Goal: Transaction & Acquisition: Purchase product/service

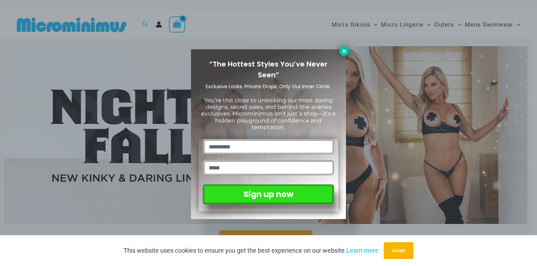
click at [342, 50] on icon at bounding box center [344, 51] width 6 height 6
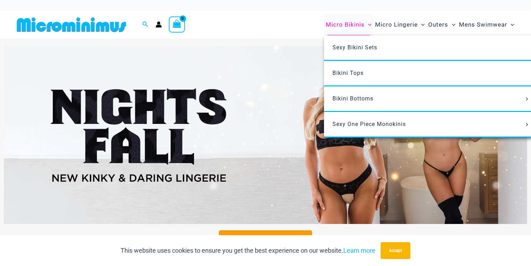
click at [358, 26] on span "Micro Bikinis" at bounding box center [345, 25] width 39 height 18
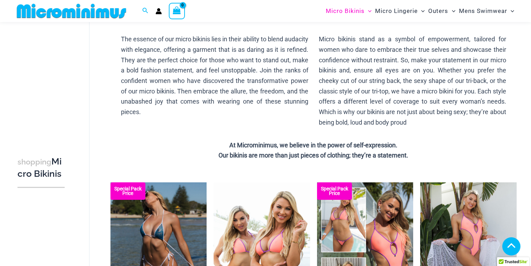
scroll to position [448, 0]
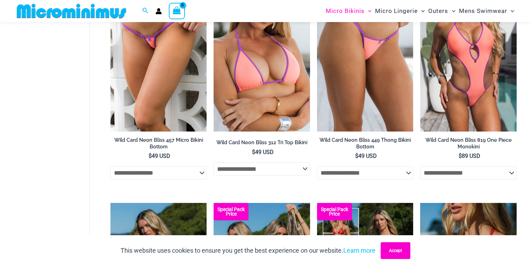
click at [400, 249] on button "Accept" at bounding box center [396, 250] width 30 height 17
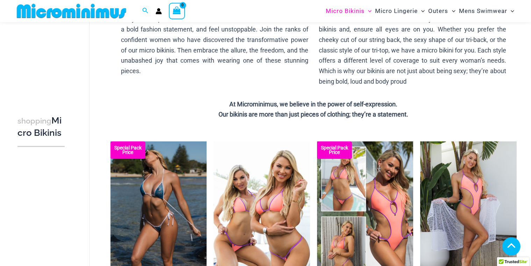
scroll to position [98, 0]
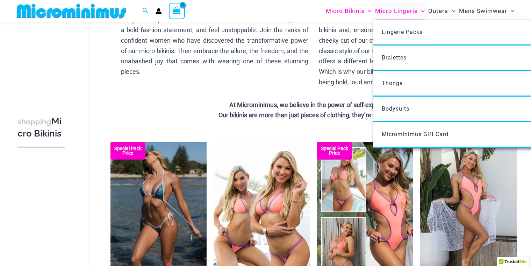
click at [402, 11] on span "Micro Lingerie" at bounding box center [396, 11] width 43 height 18
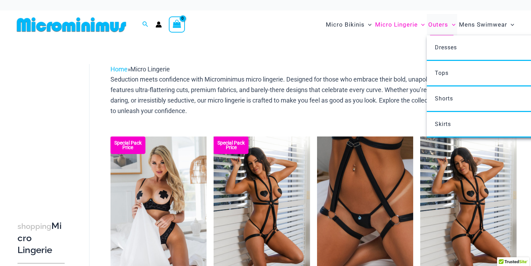
click at [439, 16] on span "Outers" at bounding box center [439, 25] width 20 height 18
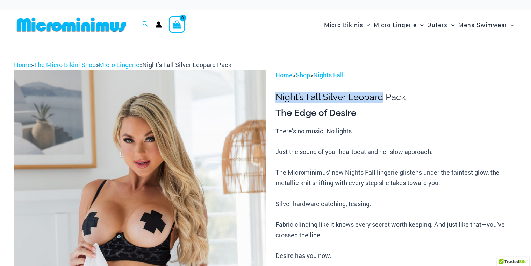
drag, startPoint x: 276, startPoint y: 98, endPoint x: 383, endPoint y: 98, distance: 106.6
click at [383, 98] on h1 "Night’s Fall Silver Leopard Pack" at bounding box center [396, 97] width 242 height 11
copy h1 "Night’s Fall Silver Leopard"
click at [370, 121] on div "The Edge of Desire There’s no music. No lights. Just the sound of your heartbea…" at bounding box center [396, 194] width 242 height 174
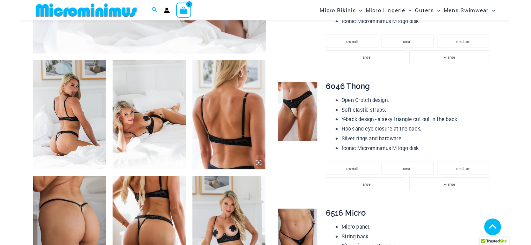
scroll to position [413, 0]
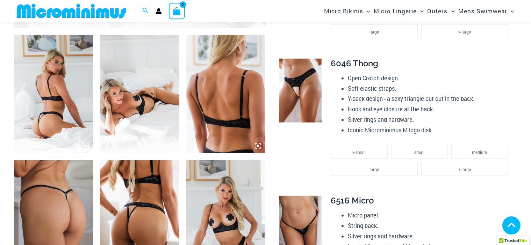
click at [156, 86] on img at bounding box center [139, 94] width 79 height 119
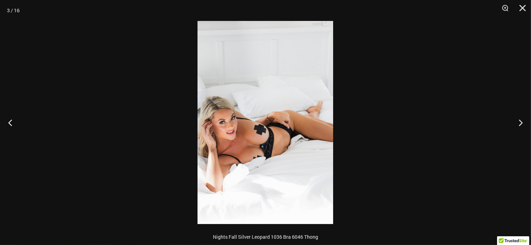
click at [521, 11] on button "Close" at bounding box center [519, 10] width 17 height 21
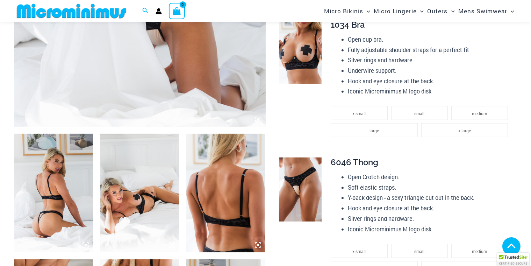
scroll to position [308, 0]
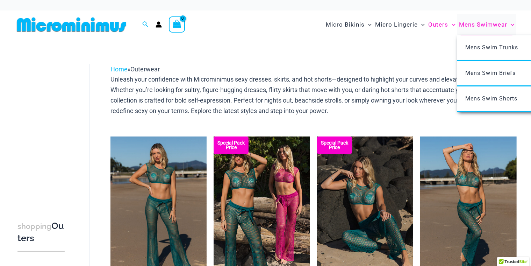
click at [495, 25] on span "Mens Swimwear" at bounding box center [483, 25] width 48 height 18
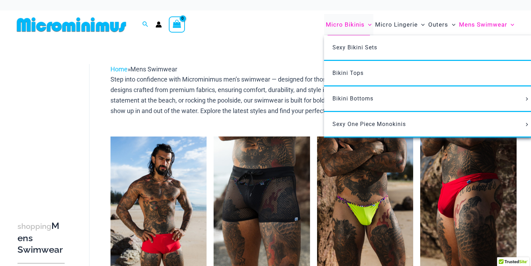
click at [352, 26] on span "Micro Bikinis" at bounding box center [345, 25] width 39 height 18
